Goal: Find contact information: Find contact information

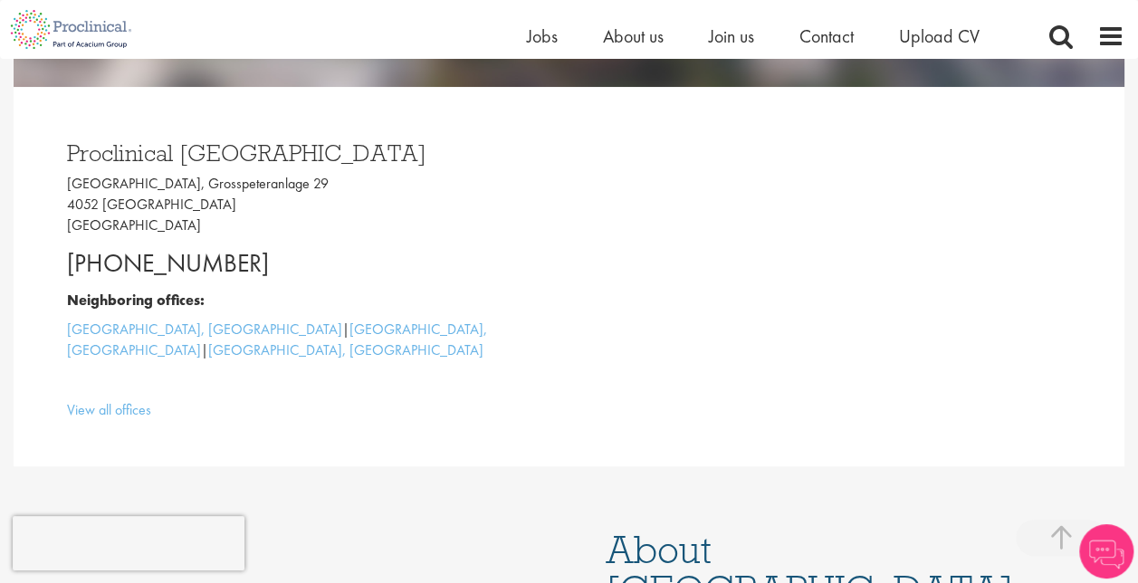
scroll to position [453, 0]
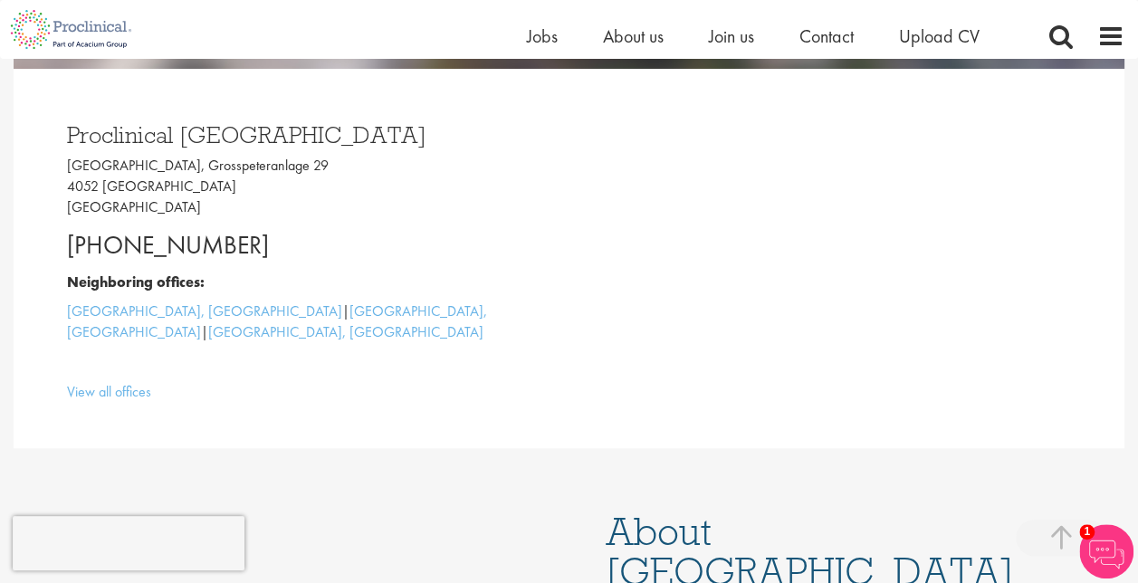
drag, startPoint x: 248, startPoint y: 244, endPoint x: 66, endPoint y: 239, distance: 182.0
click at [67, 239] on p "+41 61 508 7070" at bounding box center [311, 245] width 489 height 36
copy p "+41 61 508 7070"
click at [322, 270] on div "Proclinical Switzerland Grosspeter Tower, Grosspeteranlage 29 4052 Basel Switze…" at bounding box center [311, 258] width 516 height 307
drag, startPoint x: 117, startPoint y: 238, endPoint x: 241, endPoint y: 233, distance: 124.1
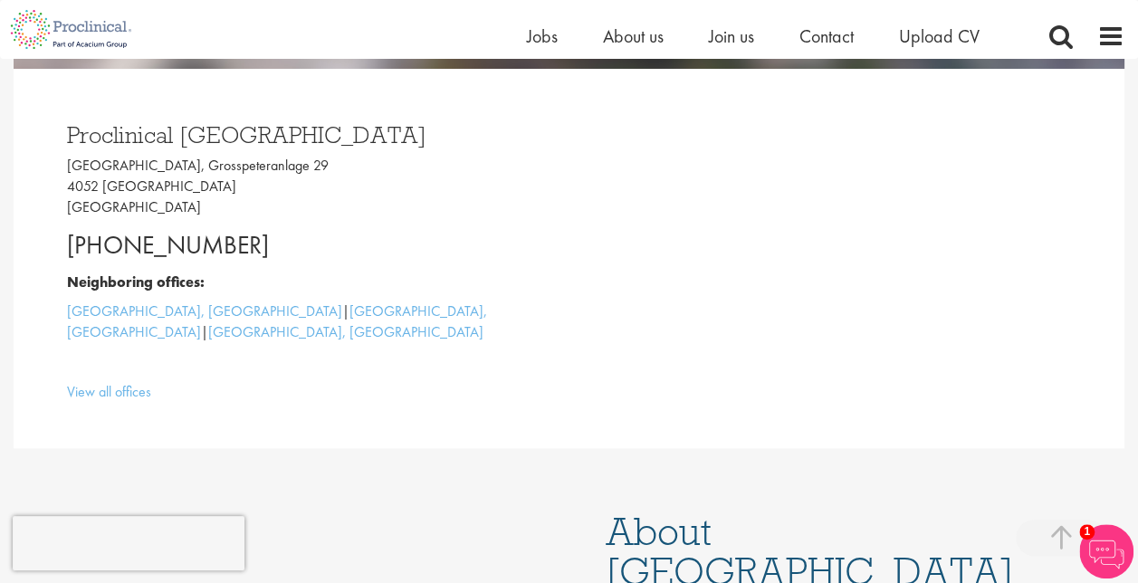
click at [241, 233] on p "+41 61 508 7070" at bounding box center [311, 245] width 489 height 36
drag, startPoint x: 241, startPoint y: 233, endPoint x: 110, endPoint y: 247, distance: 131.0
click at [182, 243] on p "+41 61 508 7070" at bounding box center [311, 245] width 489 height 36
drag, startPoint x: 112, startPoint y: 246, endPoint x: 244, endPoint y: 243, distance: 132.2
click at [244, 243] on p "+41 61 508 7070" at bounding box center [311, 245] width 489 height 36
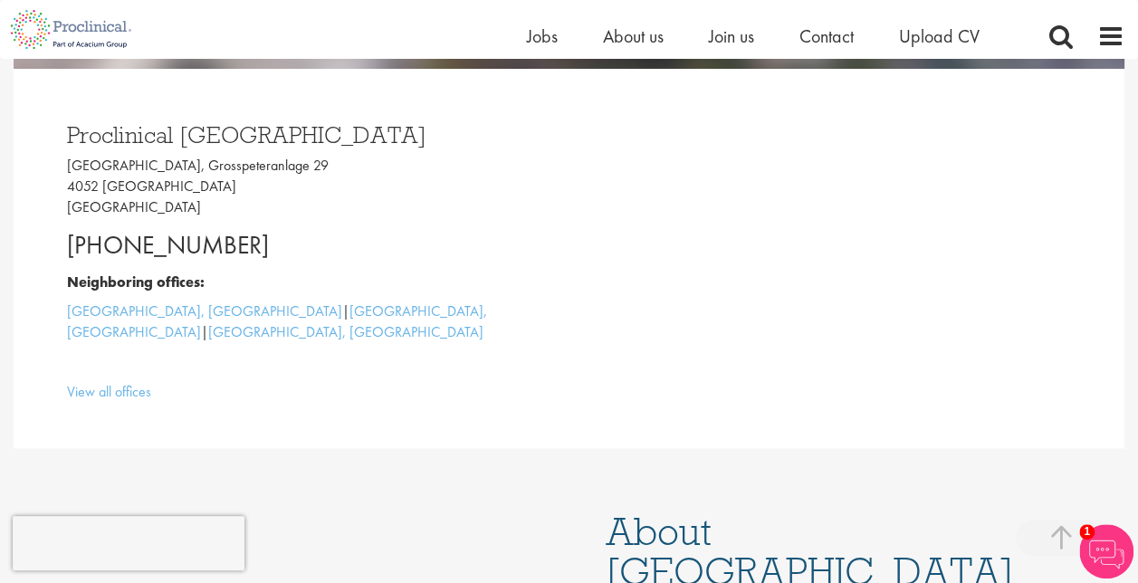
copy p "61 508 7070"
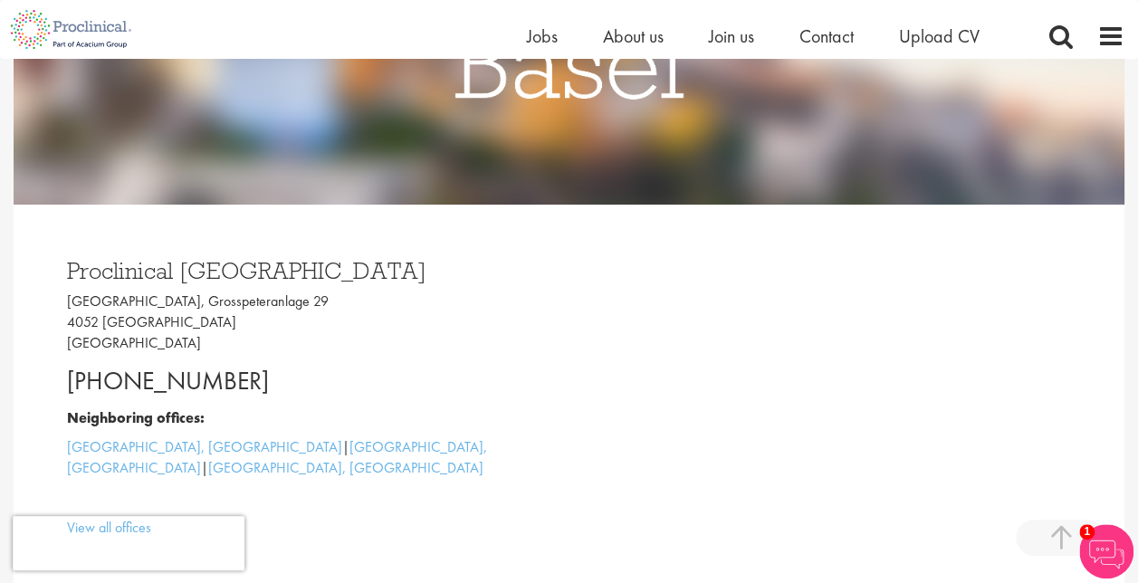
scroll to position [0, 0]
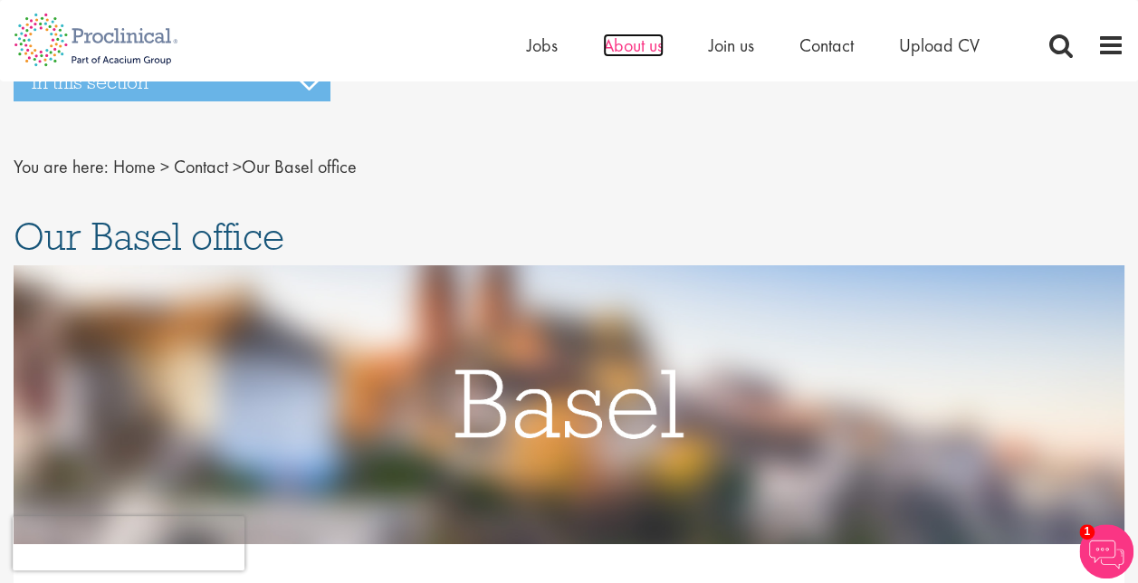
click at [634, 45] on span "About us" at bounding box center [633, 45] width 61 height 24
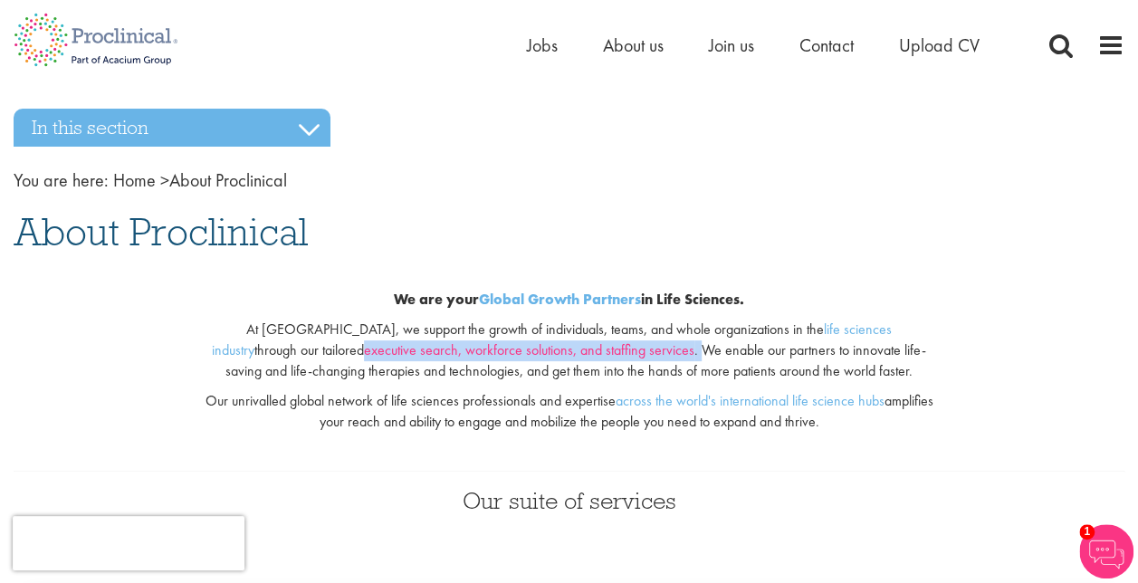
drag, startPoint x: 603, startPoint y: 354, endPoint x: 269, endPoint y: 355, distance: 334.0
click at [269, 355] on p "At [GEOGRAPHIC_DATA], we support the growth of individuals, teams, and whole or…" at bounding box center [569, 350] width 731 height 62
copy p "executive search, workforce solutions, and staffing services ."
